Goal: Find specific page/section

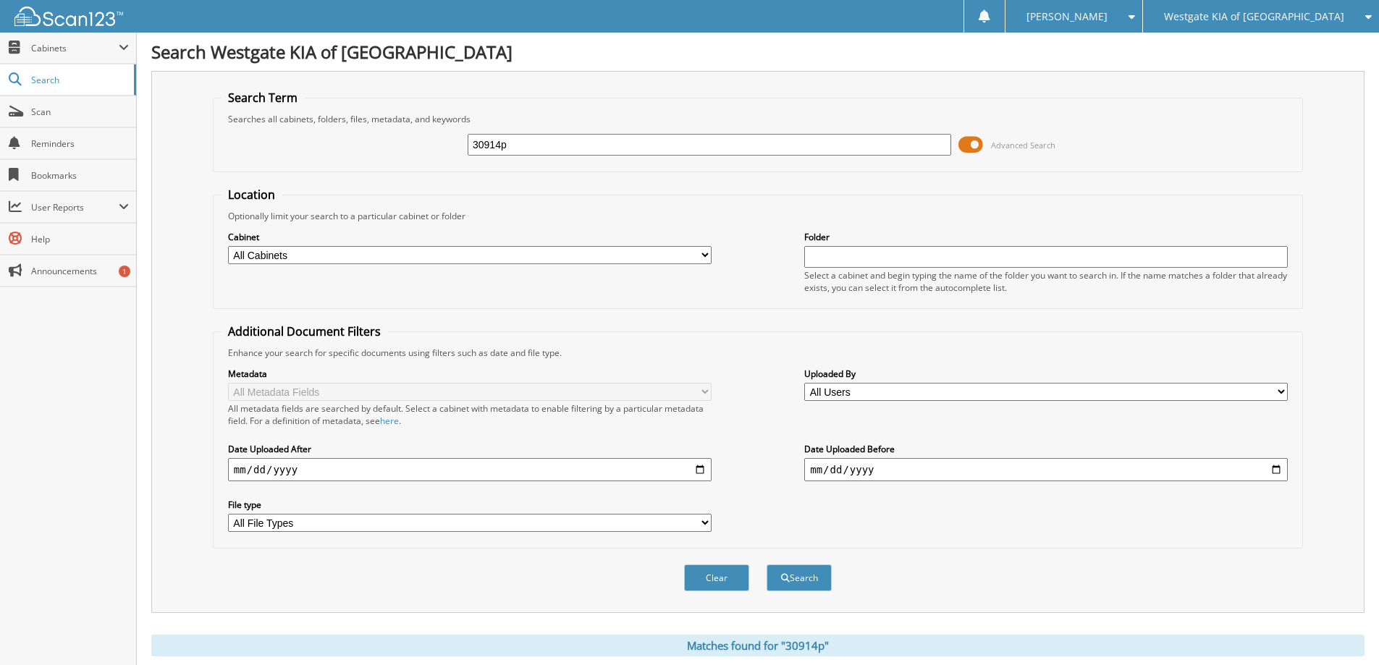
click at [547, 138] on input "30914p" at bounding box center [710, 145] width 484 height 22
paste input "ND13779"
type input "ND13779"
click at [767, 565] on button "Search" at bounding box center [799, 578] width 65 height 27
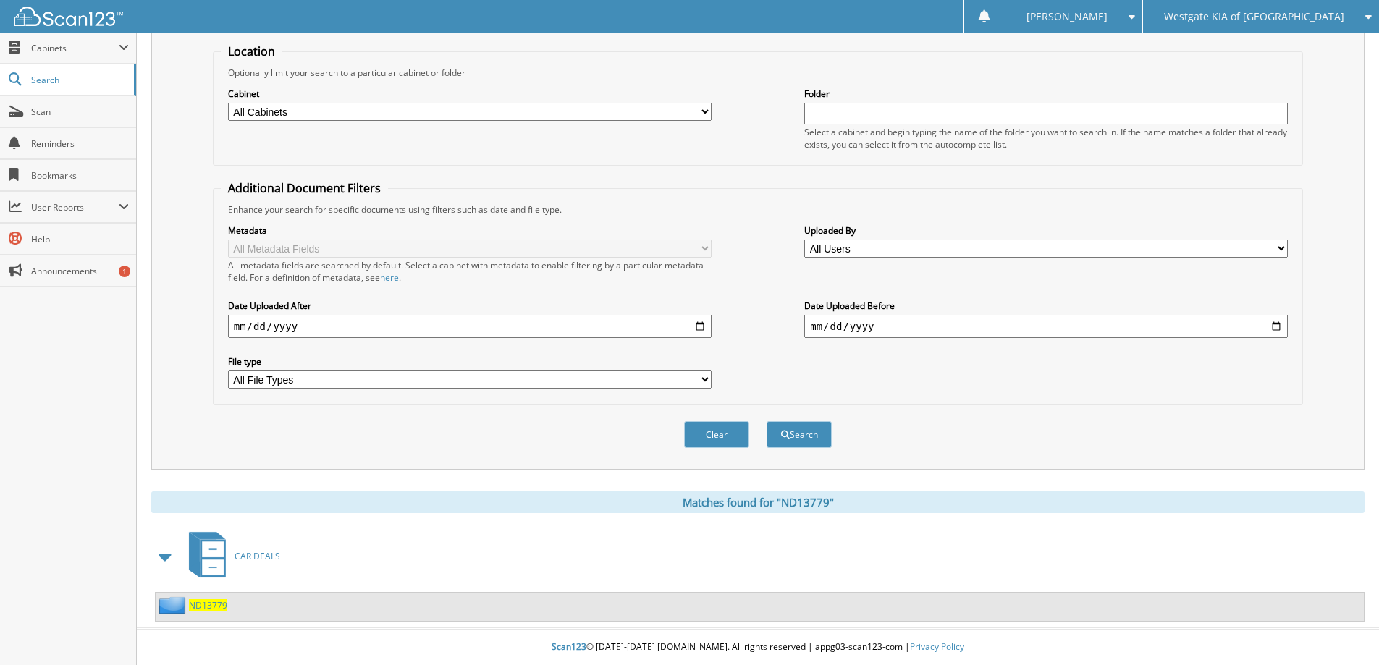
scroll to position [144, 0]
click at [227, 610] on div "ND13779" at bounding box center [760, 607] width 1208 height 28
click at [218, 607] on span "ND13779" at bounding box center [208, 605] width 38 height 12
